Goal: Navigation & Orientation: Understand site structure

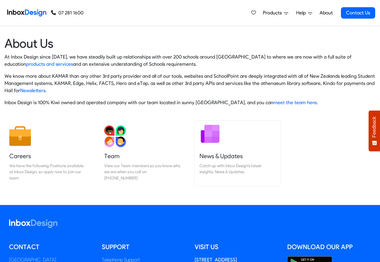
click at [220, 156] on h5 "News & Updates" at bounding box center [237, 156] width 76 height 8
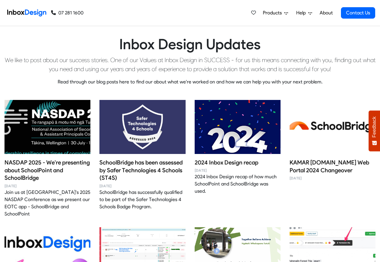
click at [270, 13] on span "Products" at bounding box center [273, 12] width 21 height 7
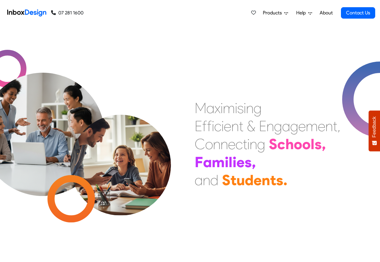
click at [29, 11] on img at bounding box center [26, 13] width 39 height 12
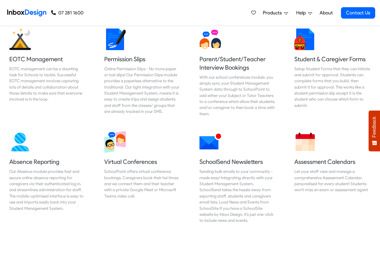
scroll to position [396, 0]
